Goal: Task Accomplishment & Management: Use online tool/utility

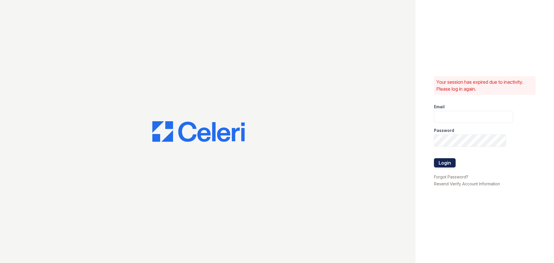
type input "[EMAIL_ADDRESS][DOMAIN_NAME]"
click at [450, 163] on button "Login" at bounding box center [445, 162] width 22 height 9
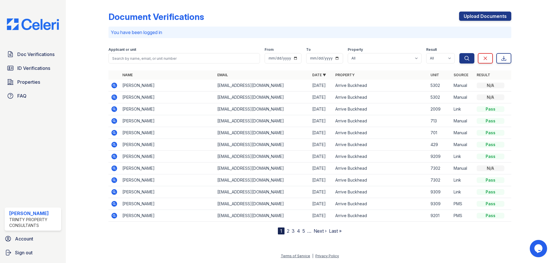
click at [117, 168] on icon at bounding box center [114, 168] width 6 height 6
